Goal: Information Seeking & Learning: Learn about a topic

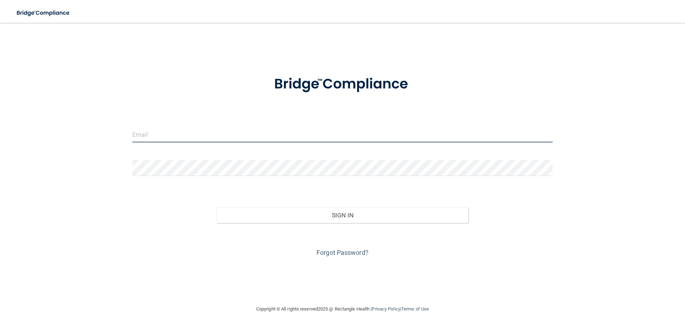
click at [203, 135] on input "email" at bounding box center [342, 134] width 421 height 16
type input "[EMAIL_ADDRESS][DOMAIN_NAME]"
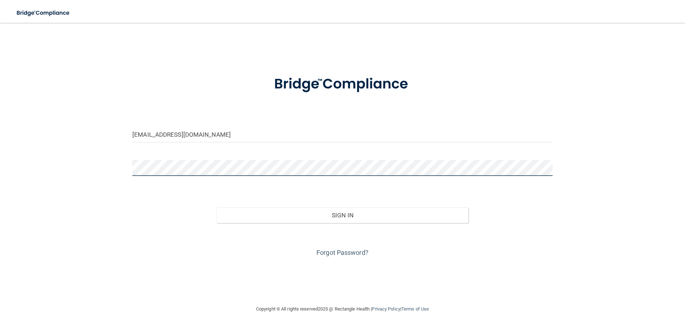
click at [217, 207] on button "Sign In" at bounding box center [343, 215] width 252 height 16
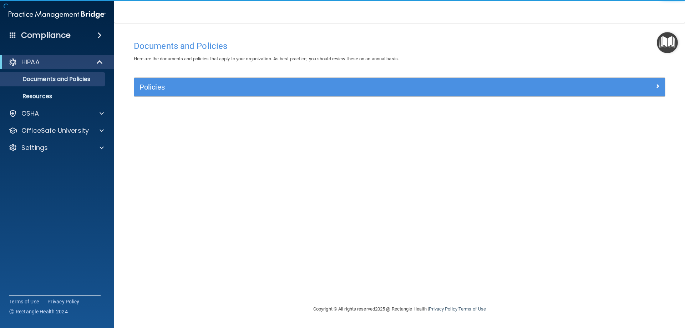
click at [88, 71] on ul "Documents and Policies Report an Incident Business Associates Emergency Plannin…" at bounding box center [57, 86] width 129 height 34
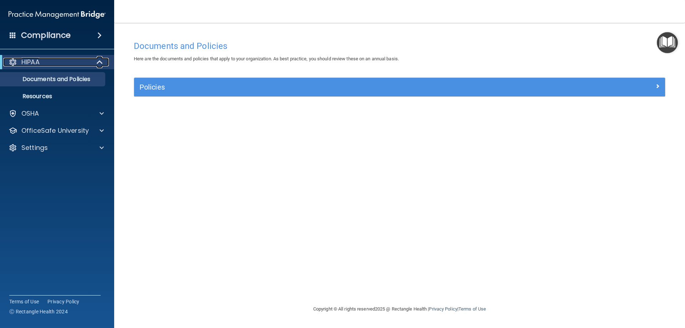
click at [101, 64] on span at bounding box center [100, 62] width 6 height 9
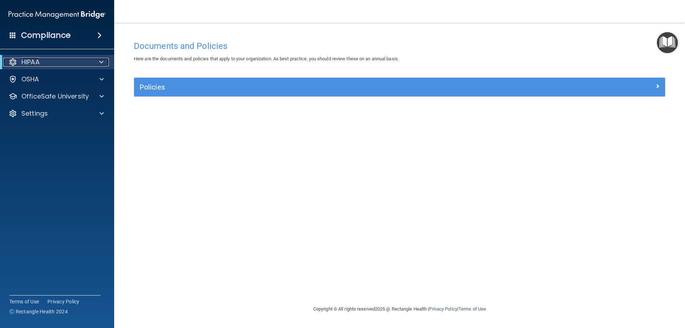
click at [101, 64] on span at bounding box center [101, 62] width 4 height 9
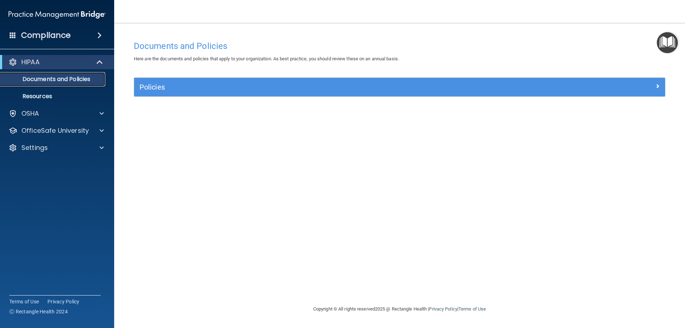
click at [42, 83] on p "Documents and Policies" at bounding box center [53, 79] width 97 height 7
click at [39, 41] on div "Compliance" at bounding box center [57, 35] width 114 height 16
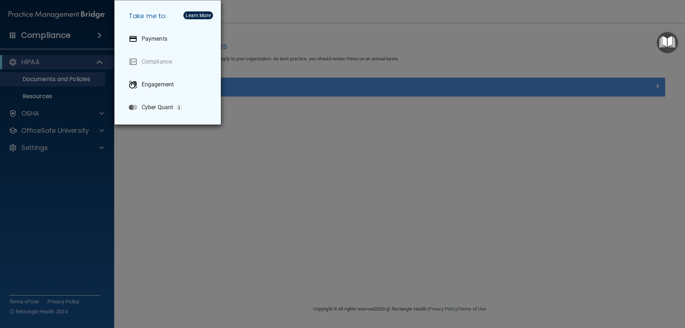
click at [86, 182] on div "Take me to: Payments Compliance Engagement Cyber Quant" at bounding box center [342, 164] width 685 height 328
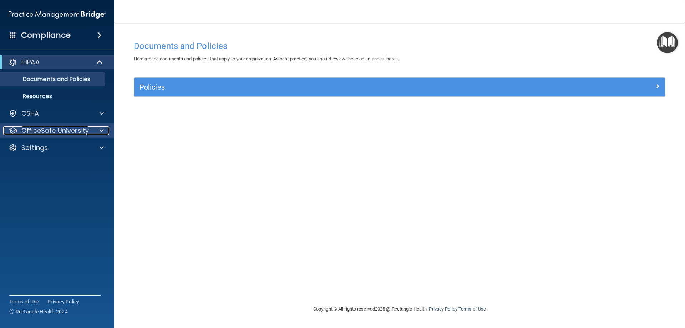
click at [95, 132] on div at bounding box center [101, 130] width 18 height 9
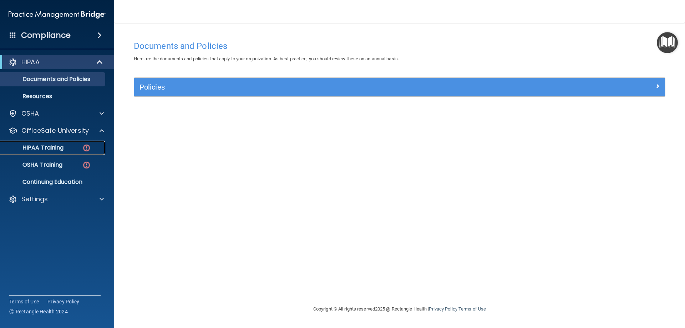
click at [39, 151] on p "HIPAA Training" at bounding box center [34, 147] width 59 height 7
